Goal: Information Seeking & Learning: Compare options

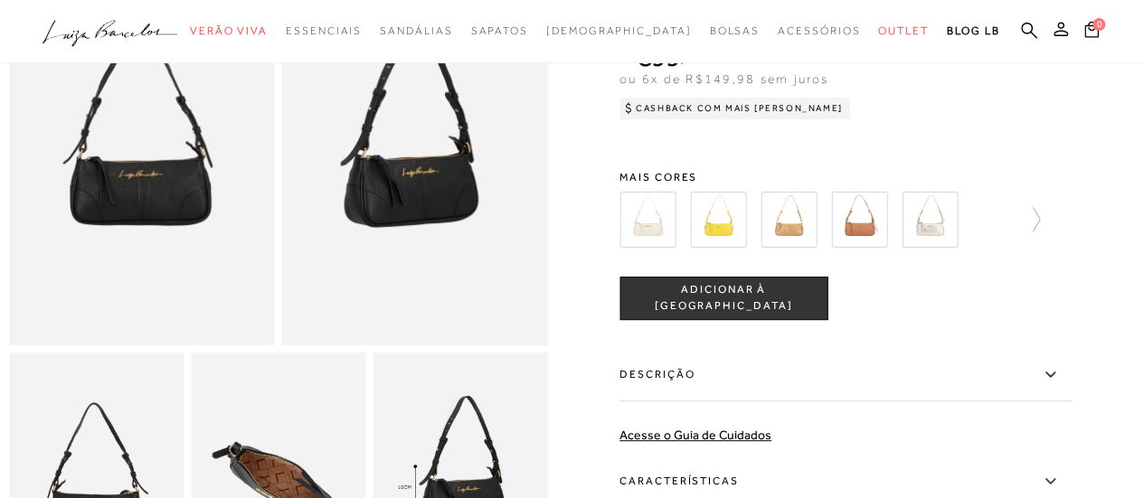
scroll to position [90, 0]
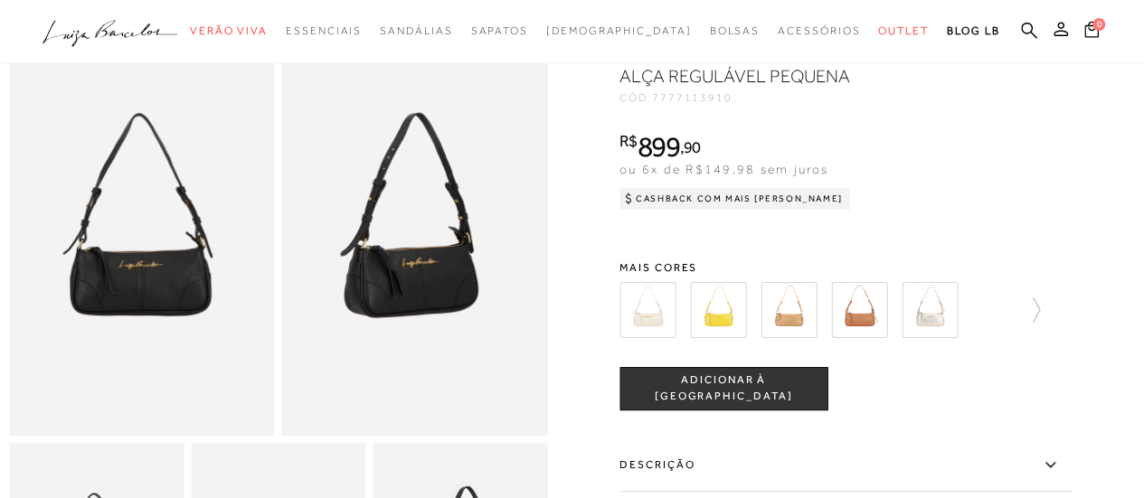
click at [930, 310] on img at bounding box center [929, 310] width 56 height 56
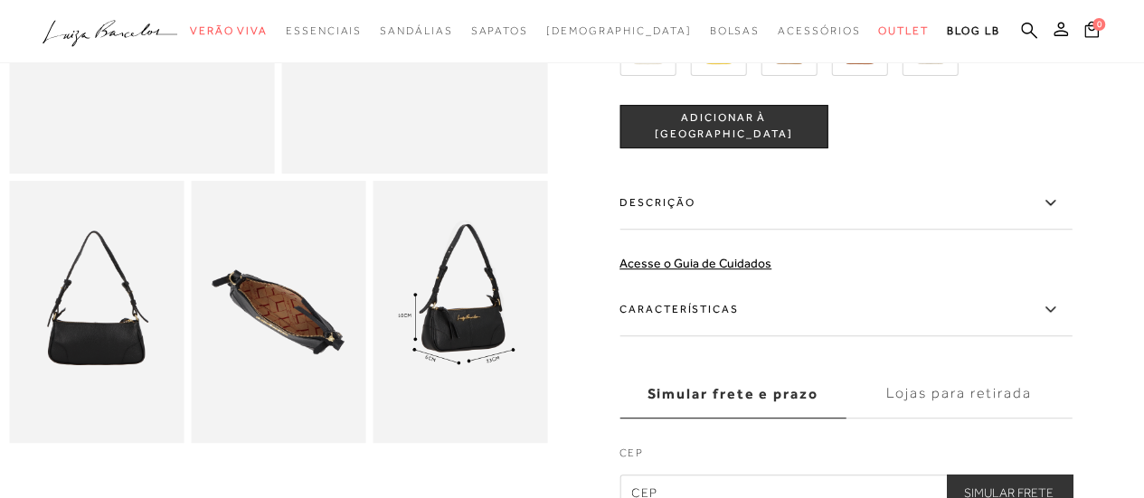
scroll to position [362, 0]
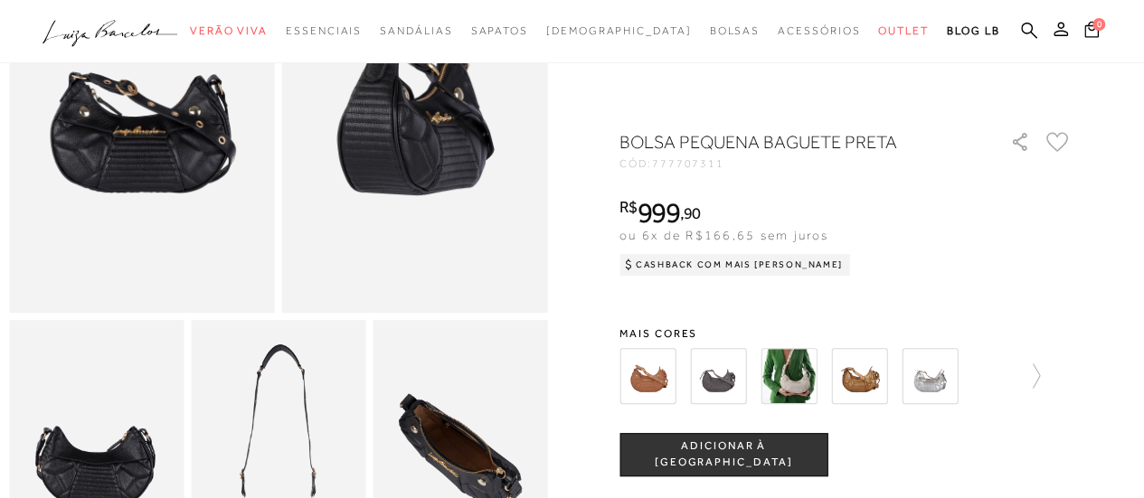
scroll to position [90, 0]
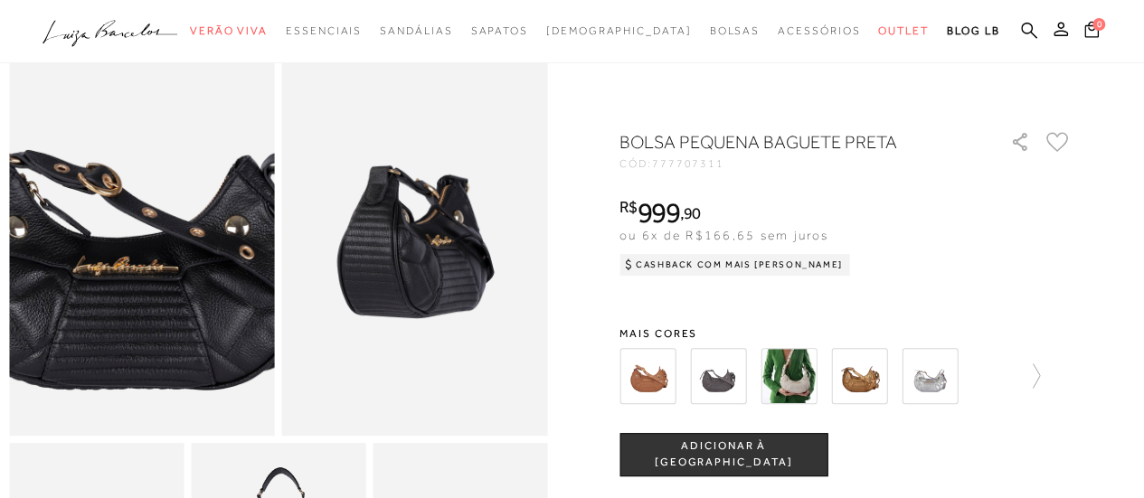
click at [150, 247] on img at bounding box center [129, 233] width 531 height 797
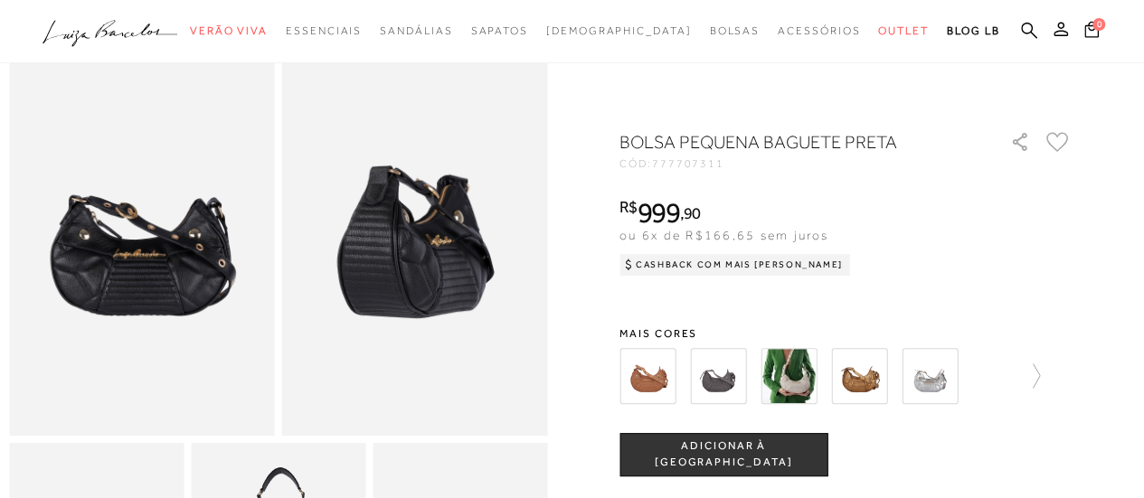
click at [385, 259] on img at bounding box center [415, 237] width 266 height 398
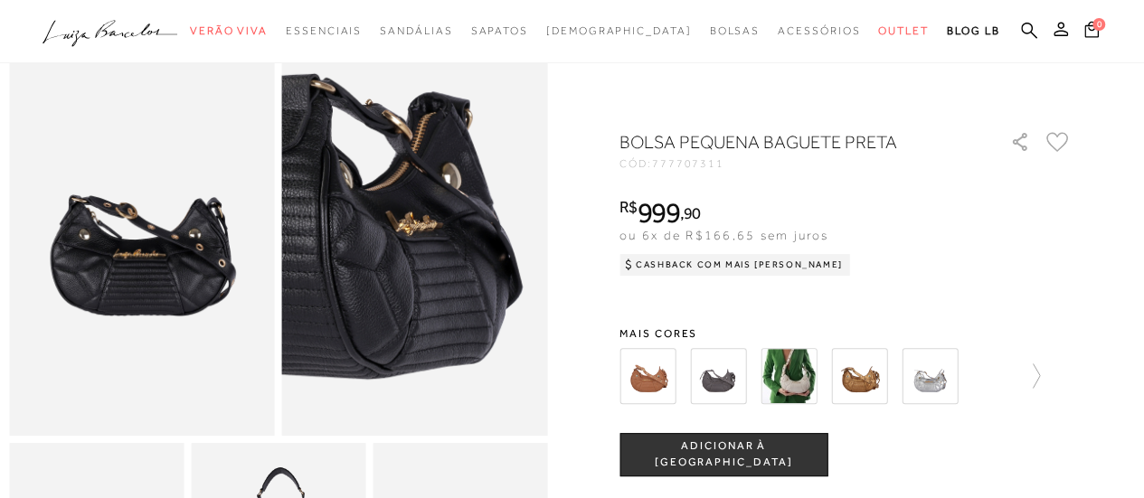
click at [470, 263] on img at bounding box center [363, 216] width 531 height 797
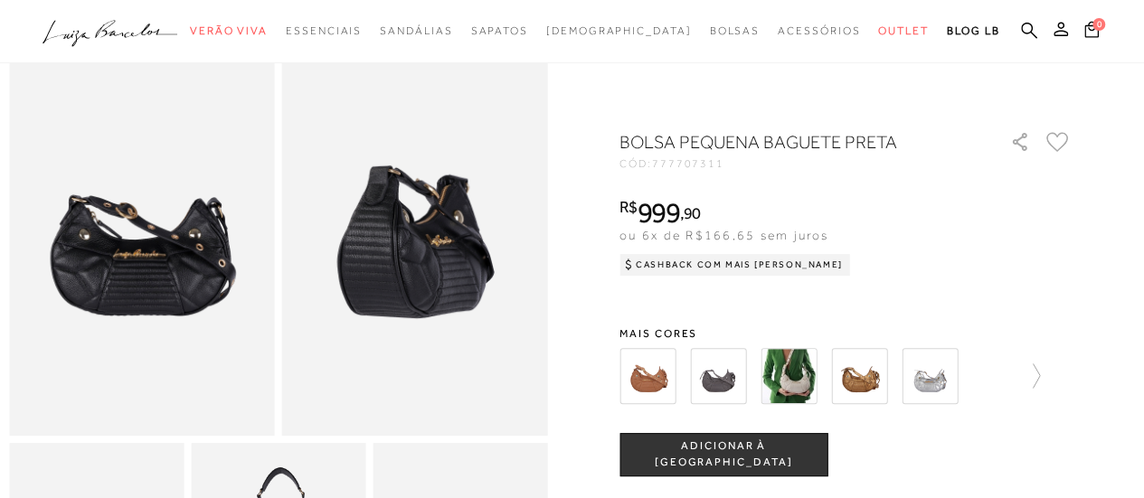
click at [803, 358] on img at bounding box center [788, 376] width 56 height 56
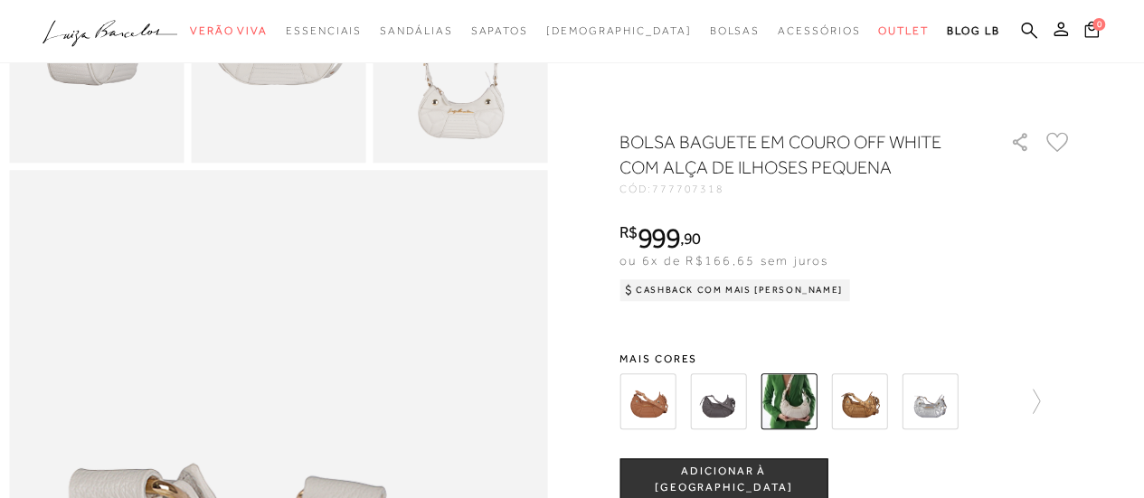
scroll to position [904, 0]
